Goal: Task Accomplishment & Management: Manage account settings

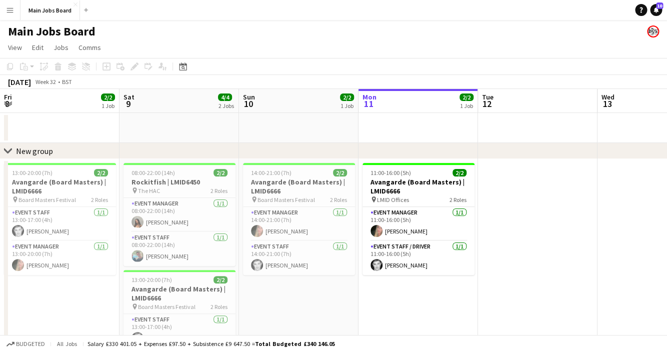
scroll to position [0, 239]
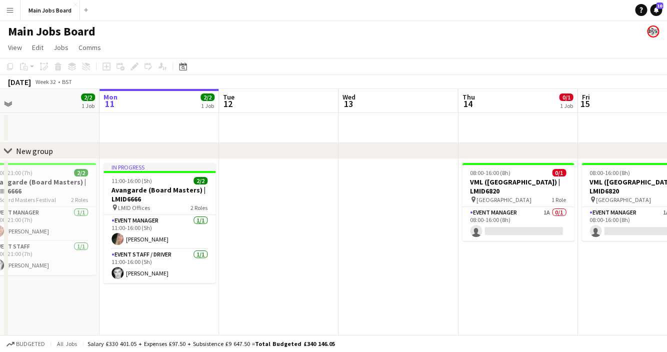
drag, startPoint x: 545, startPoint y: 275, endPoint x: 525, endPoint y: 274, distance: 20.5
click at [525, 274] on app-calendar-viewport "Fri 8 2/2 1 Job Sat 9 4/4 2 Jobs Sun 10 2/2 1 Job Mon 11 2/2 1 Job Tue 12 Wed 1…" at bounding box center [333, 251] width 667 height 324
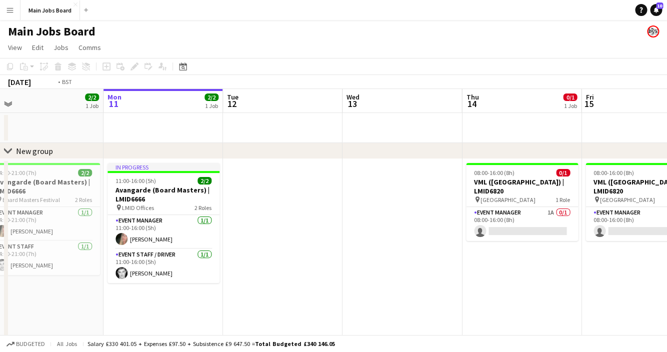
drag, startPoint x: 473, startPoint y: 298, endPoint x: 157, endPoint y: 285, distance: 315.9
click at [157, 285] on app-calendar-viewport "Fri 8 2/2 1 Job Sat 9 4/4 2 Jobs Sun 10 2/2 1 Job Mon 11 2/2 1 Job Tue 12 Wed 1…" at bounding box center [333, 251] width 667 height 324
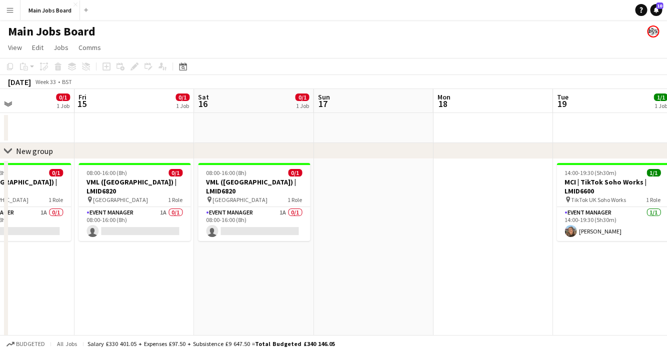
drag, startPoint x: 384, startPoint y: 276, endPoint x: 242, endPoint y: 282, distance: 142.2
click at [111, 276] on app-calendar-viewport "Mon 11 2/2 1 Job Tue 12 Wed 13 Thu 14 0/1 1 Job Fri 15 0/1 1 Job Sat 16 0/1 1 J…" at bounding box center [333, 251] width 667 height 324
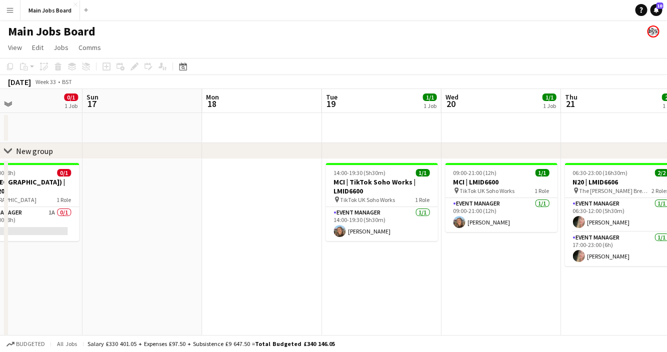
drag, startPoint x: 254, startPoint y: 287, endPoint x: 130, endPoint y: 279, distance: 124.8
click at [131, 279] on app-calendar-viewport "Wed 13 Thu 14 0/1 1 Job Fri 15 0/1 1 Job Sat 16 0/1 1 Job Sun 17 Mon 18 Tue 19 …" at bounding box center [333, 251] width 667 height 324
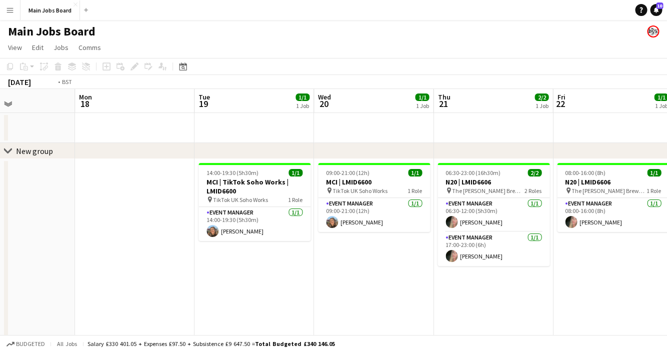
drag, startPoint x: 399, startPoint y: 275, endPoint x: 149, endPoint y: 274, distance: 250.6
click at [159, 275] on app-calendar-viewport "Fri 15 0/1 1 Job Sat 16 0/1 1 Job Sun 17 Mon 18 Tue 19 1/1 1 Job Wed 20 1/1 1 J…" at bounding box center [333, 251] width 667 height 324
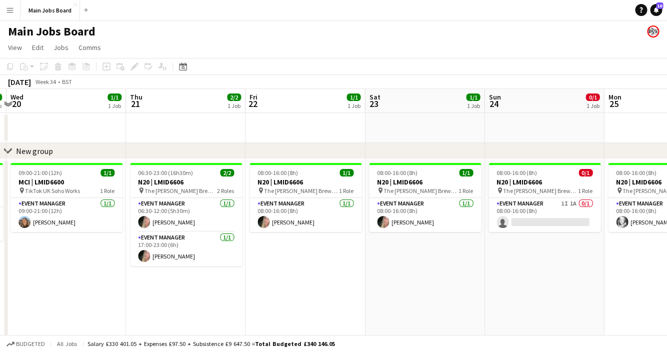
drag, startPoint x: 419, startPoint y: 265, endPoint x: 192, endPoint y: 258, distance: 226.7
click at [202, 262] on app-calendar-viewport "Sun 17 Mon 18 Tue 19 1/1 1 Job Wed 20 1/1 1 Job Thu 21 2/2 1 Job Fri 22 1/1 1 J…" at bounding box center [333, 251] width 667 height 324
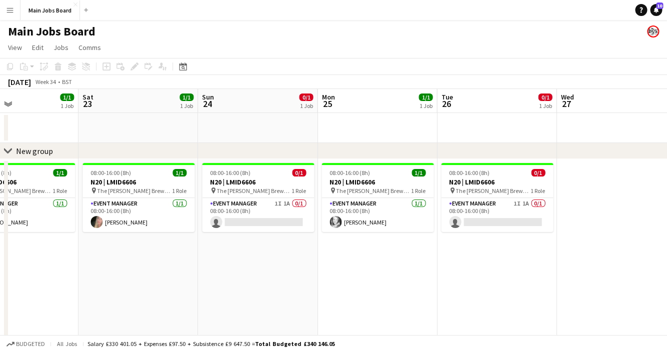
drag, startPoint x: 416, startPoint y: 281, endPoint x: 276, endPoint y: 263, distance: 141.2
click at [276, 263] on app-calendar-viewport "Tue 19 1/1 1 Job Wed 20 1/1 1 Job Thu 21 2/2 1 Job Fri 22 1/1 1 Job Sat 23 1/1 …" at bounding box center [333, 251] width 667 height 324
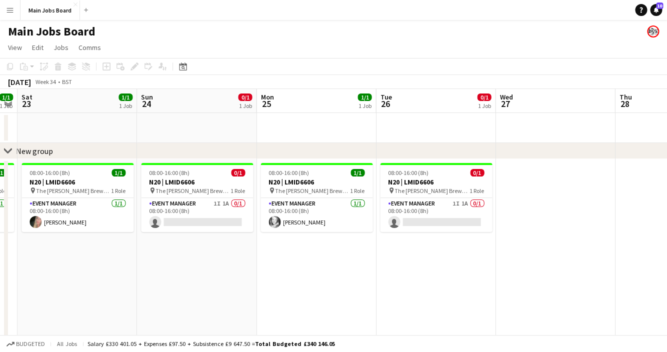
drag, startPoint x: 351, startPoint y: 254, endPoint x: 153, endPoint y: 254, distance: 198.6
click at [153, 254] on app-calendar-viewport "Tue 19 1/1 1 Job Wed 20 1/1 1 Job Thu 21 2/2 1 Job Fri 22 1/1 1 Job Sat 23 1/1 …" at bounding box center [333, 251] width 667 height 324
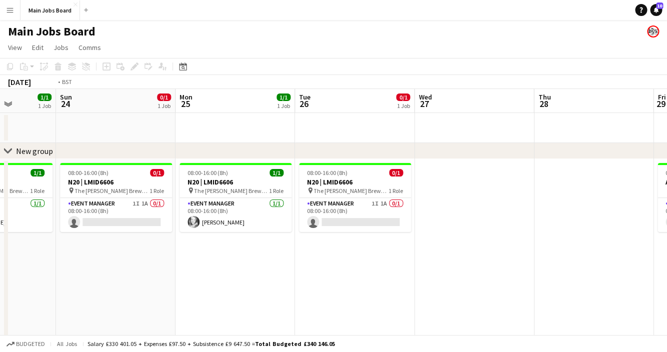
drag, startPoint x: 377, startPoint y: 285, endPoint x: 181, endPoint y: 285, distance: 196.6
click at [183, 285] on app-calendar-viewport "Thu 21 2/2 1 Job Fri 22 1/1 1 Job Sat 23 1/1 1 Job Sun 24 0/1 1 Job Mon 25 1/1 …" at bounding box center [333, 251] width 667 height 324
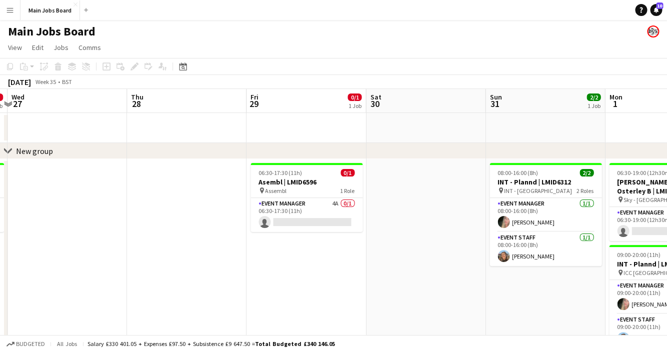
drag, startPoint x: 366, startPoint y: 318, endPoint x: 196, endPoint y: 318, distance: 170.1
click at [196, 318] on app-calendar-viewport "Sun 24 0/1 1 Job Mon 25 1/1 1 Job Tue 26 0/1 1 Job Wed 27 Thu 28 Fri 29 0/1 1 J…" at bounding box center [333, 251] width 667 height 324
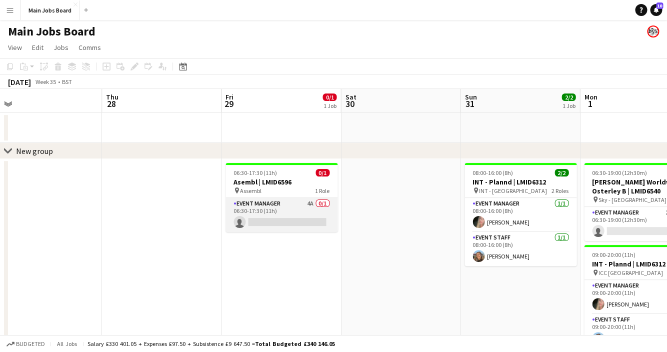
click at [311, 200] on app-card-role "Event Manager 4A 0/1 06:30-17:30 (11h) single-neutral-actions" at bounding box center [282, 215] width 112 height 34
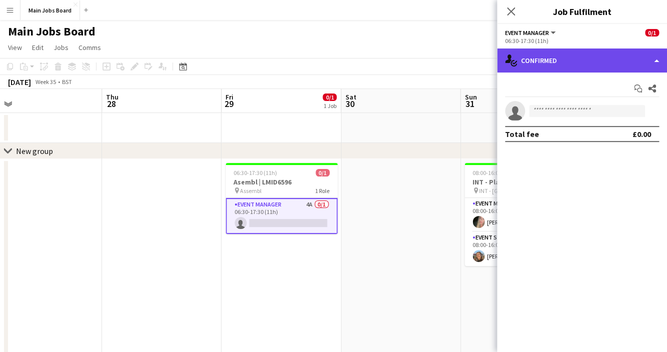
click at [590, 61] on div "single-neutral-actions-check-2 Confirmed" at bounding box center [582, 61] width 170 height 24
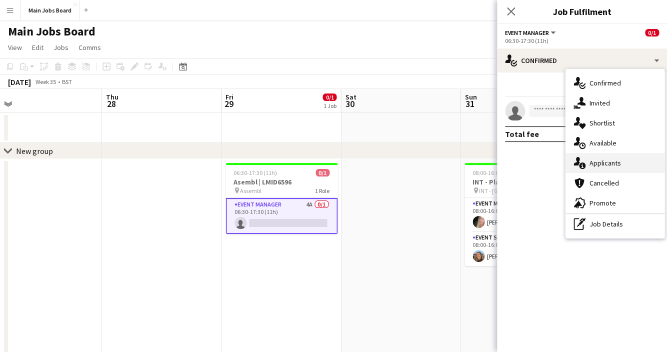
click at [605, 162] on div "single-neutral-actions-information Applicants" at bounding box center [615, 163] width 99 height 20
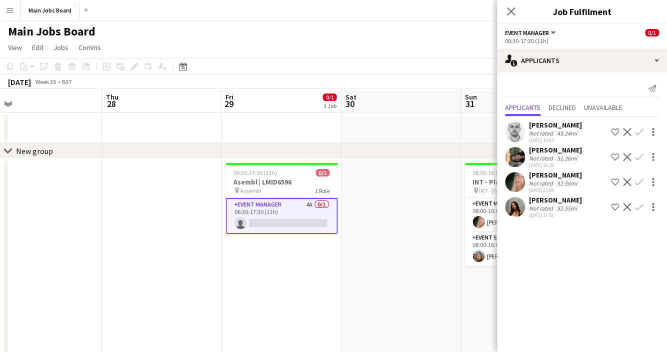
click at [641, 182] on app-icon "Confirm" at bounding box center [639, 182] width 8 height 8
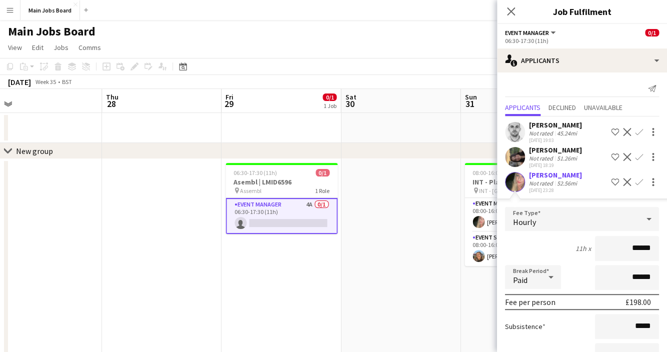
scroll to position [105, 0]
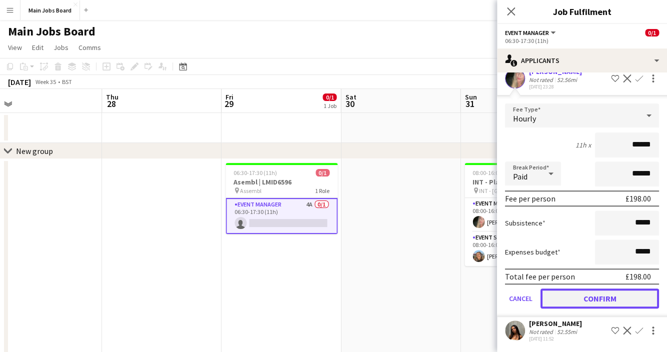
click at [562, 302] on button "Confirm" at bounding box center [600, 299] width 119 height 20
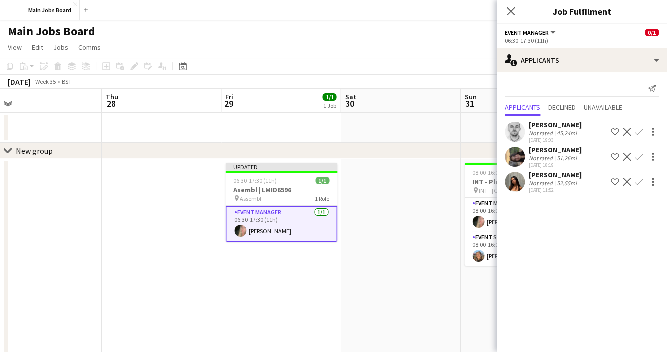
scroll to position [0, 0]
click at [510, 13] on icon at bounding box center [511, 12] width 10 height 10
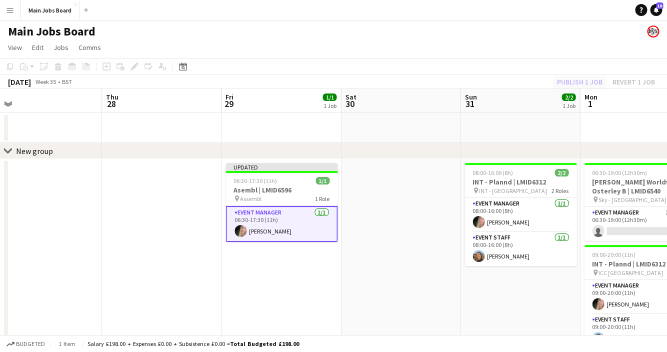
click at [587, 82] on div "Publish 1 job Revert 1 job" at bounding box center [606, 82] width 122 height 13
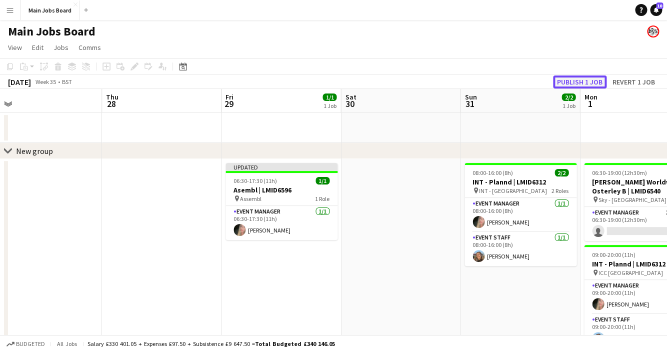
click at [586, 82] on button "Publish 1 job" at bounding box center [580, 82] width 54 height 13
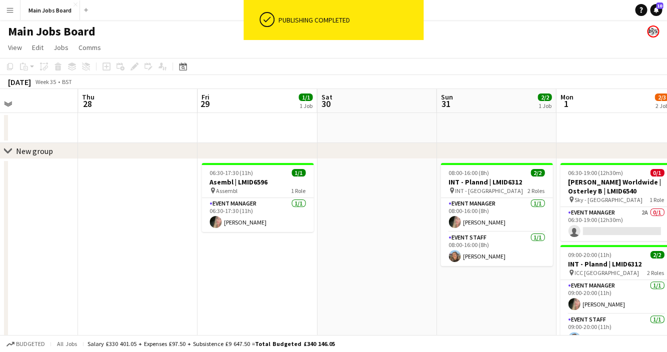
drag, startPoint x: 320, startPoint y: 284, endPoint x: 308, endPoint y: 287, distance: 12.4
click at [307, 287] on app-calendar-viewport "Sun 24 0/1 1 Job Mon 25 1/1 1 Job Tue 26 0/1 1 Job Wed 27 Thu 28 Fri 29 1/1 1 J…" at bounding box center [333, 251] width 667 height 324
